Goal: Task Accomplishment & Management: Use online tool/utility

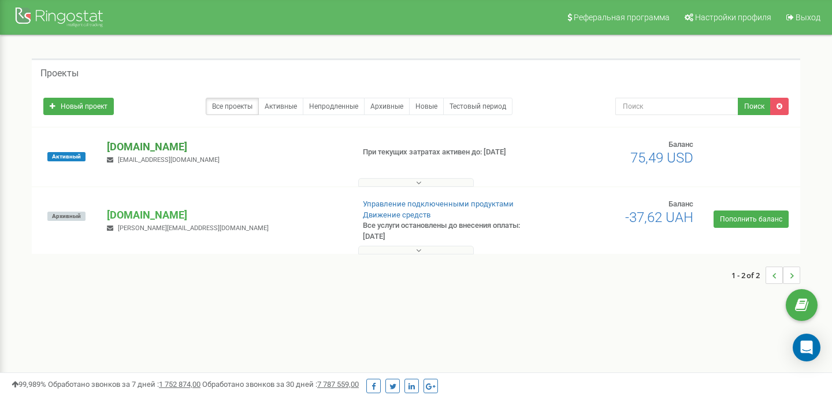
click at [163, 146] on p "[DOMAIN_NAME]" at bounding box center [225, 146] width 237 height 15
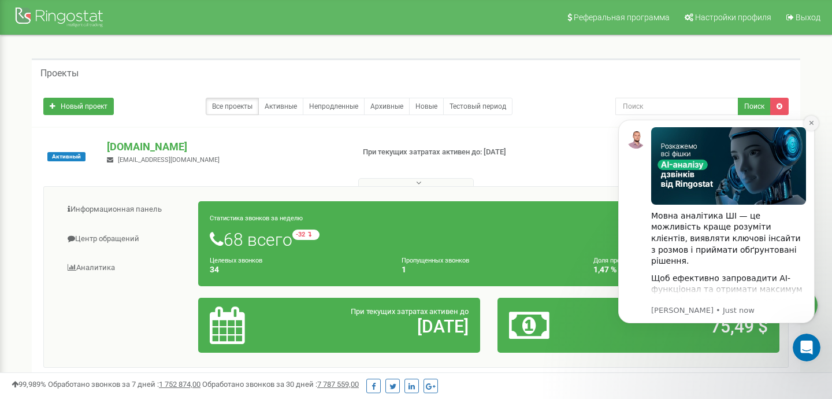
click at [813, 122] on icon "Dismiss notification" at bounding box center [812, 123] width 6 height 6
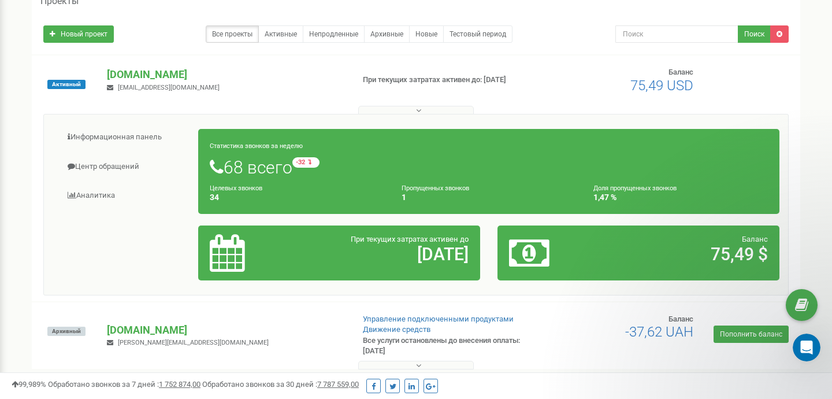
scroll to position [83, 0]
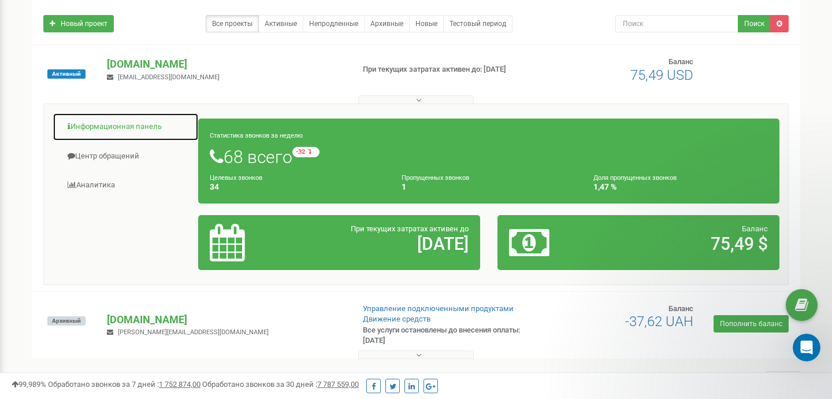
click at [112, 127] on link "Информационная панель" at bounding box center [126, 127] width 146 height 28
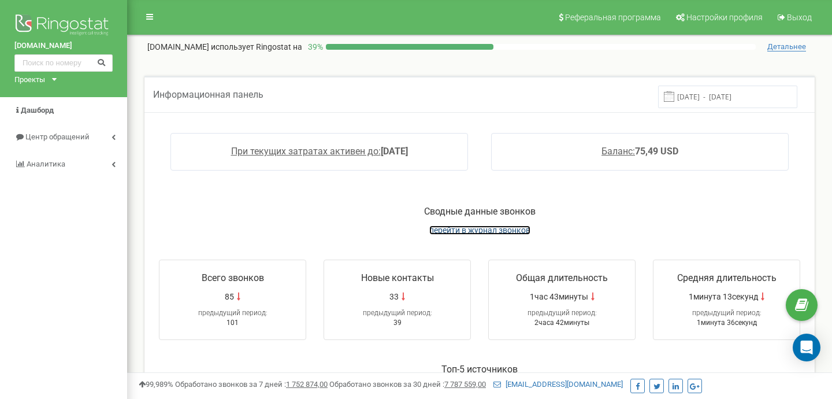
click at [509, 230] on span "перейти в журнал звонков" at bounding box center [479, 229] width 101 height 9
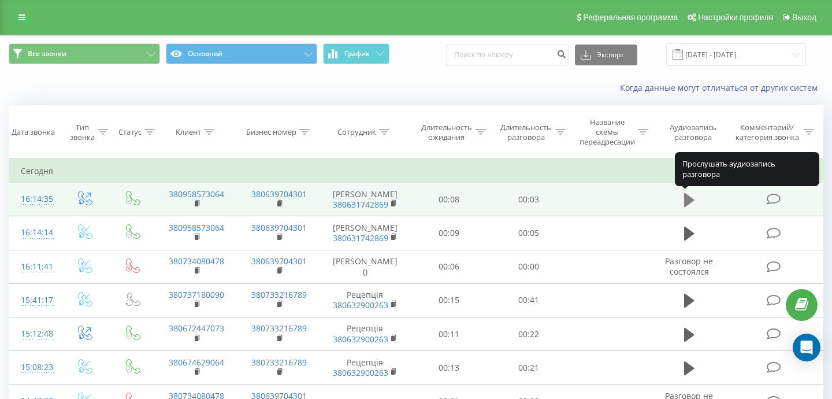
click at [687, 194] on icon at bounding box center [689, 200] width 10 height 16
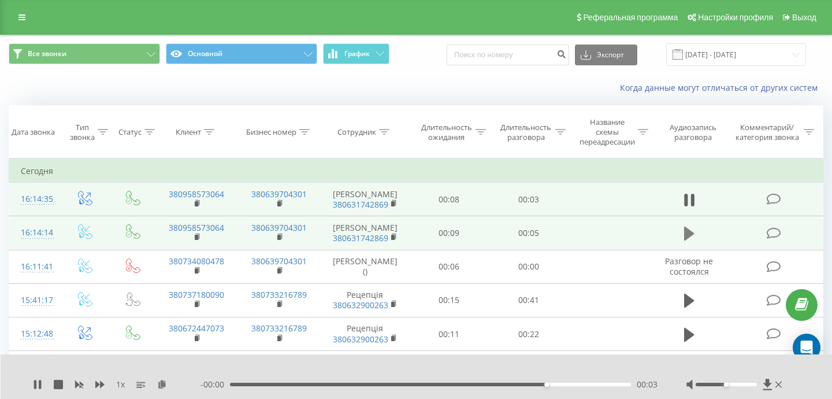
click at [690, 238] on icon at bounding box center [689, 233] width 10 height 16
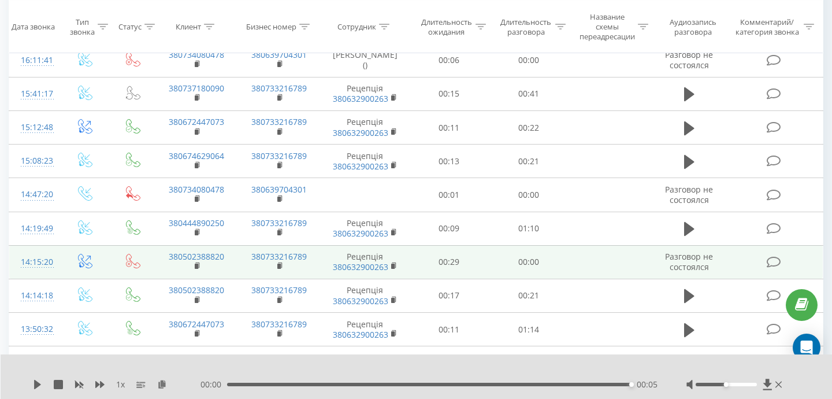
scroll to position [207, 0]
